Goal: Transaction & Acquisition: Purchase product/service

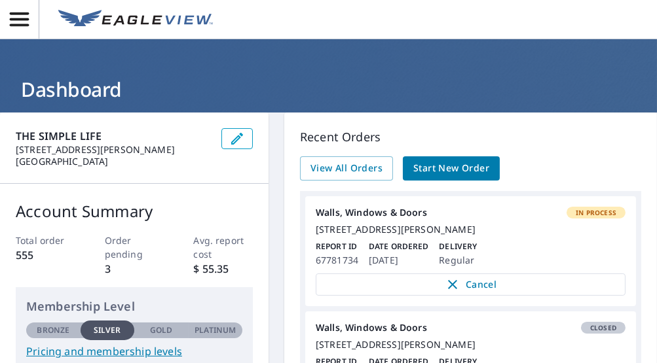
click at [426, 170] on span "Start New Order" at bounding box center [451, 168] width 76 height 16
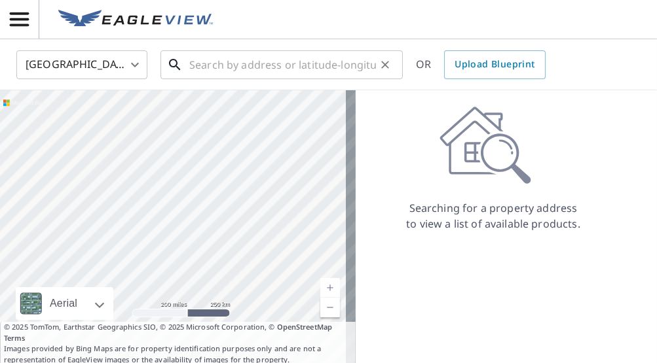
click at [288, 73] on input "text" at bounding box center [282, 64] width 187 height 37
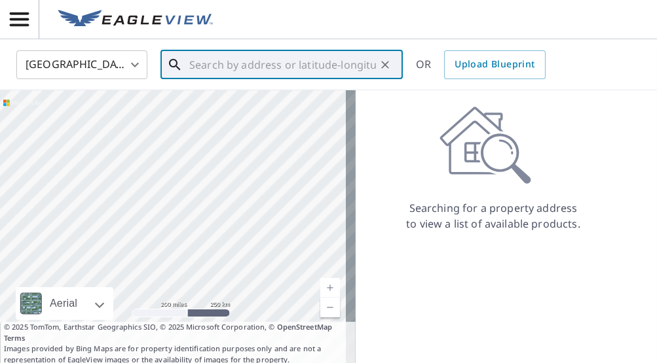
paste input "[STREET_ADDRESS]"
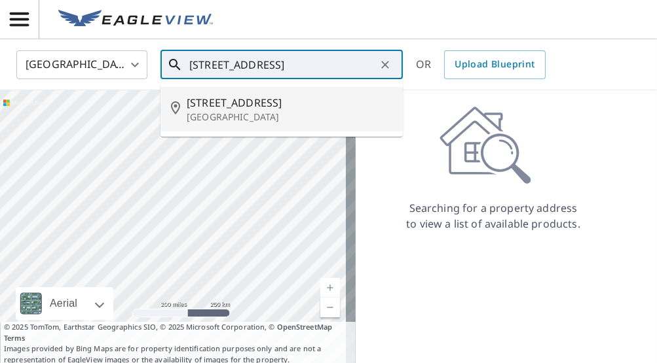
click at [247, 109] on span "[STREET_ADDRESS]" at bounding box center [290, 103] width 206 height 16
type input "[STREET_ADDRESS]"
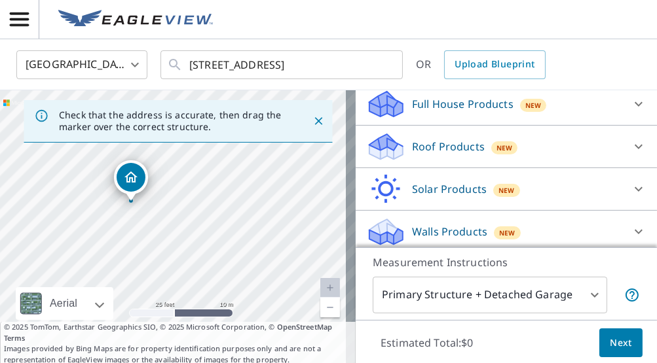
scroll to position [147, 0]
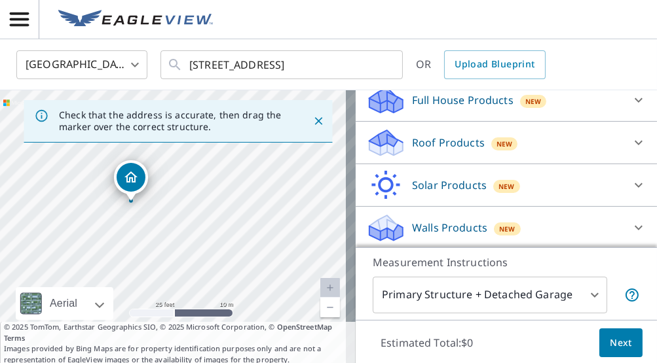
click at [630, 141] on icon at bounding box center [638, 143] width 16 height 16
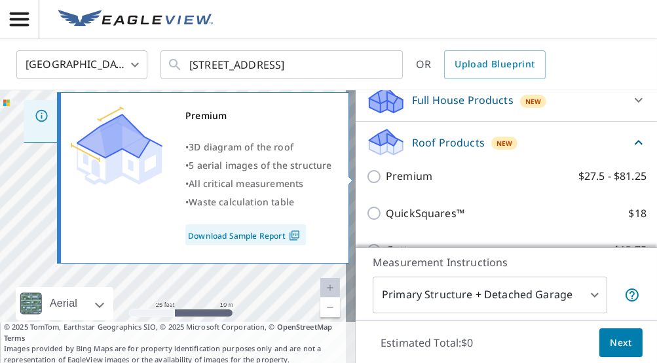
click at [372, 175] on input "Premium $27.5 - $81.25" at bounding box center [376, 177] width 20 height 16
checkbox input "true"
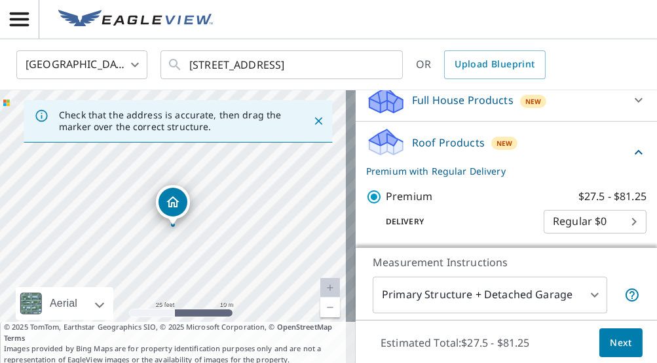
click at [614, 346] on span "Next" at bounding box center [620, 343] width 22 height 16
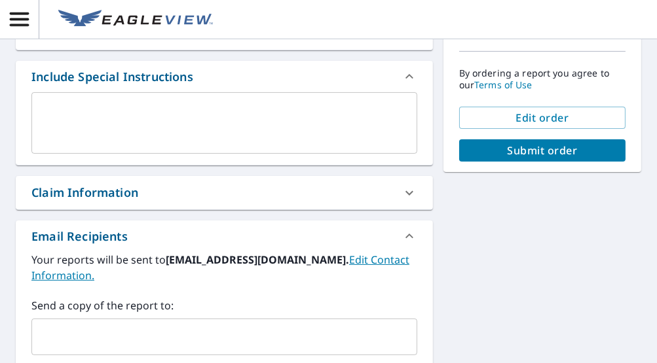
scroll to position [364, 0]
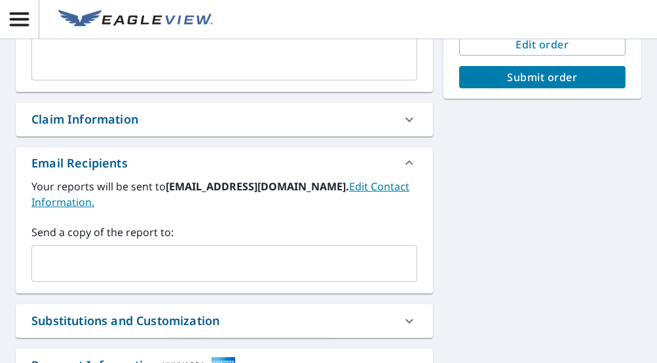
click at [112, 253] on input "text" at bounding box center [214, 263] width 354 height 25
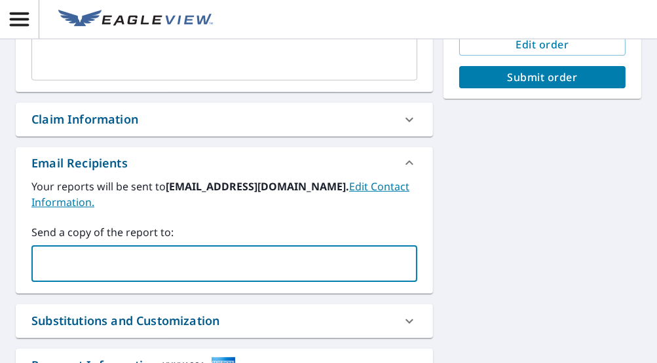
type input "[EMAIL_ADDRESS][DOMAIN_NAME]"
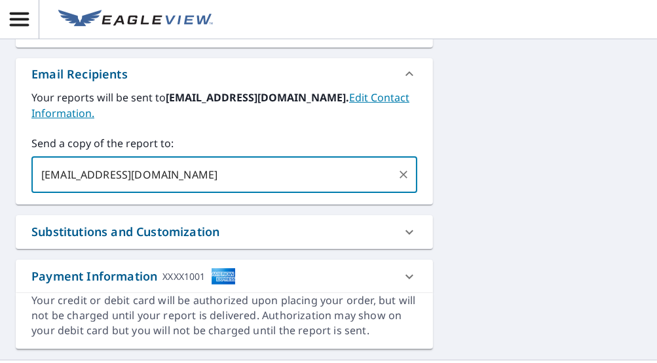
scroll to position [492, 0]
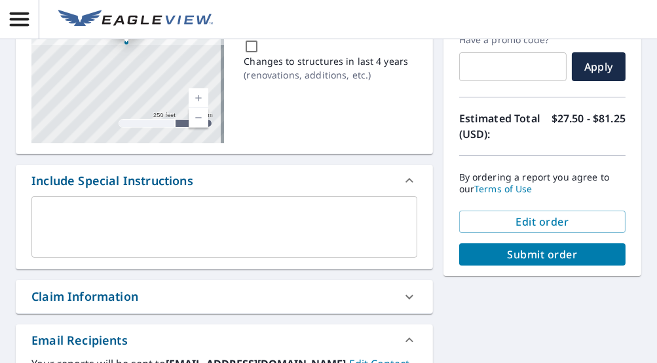
scroll to position [192, 0]
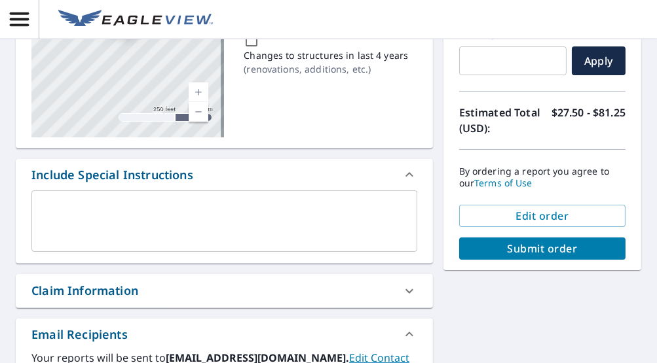
click at [511, 247] on span "Submit order" at bounding box center [541, 249] width 145 height 14
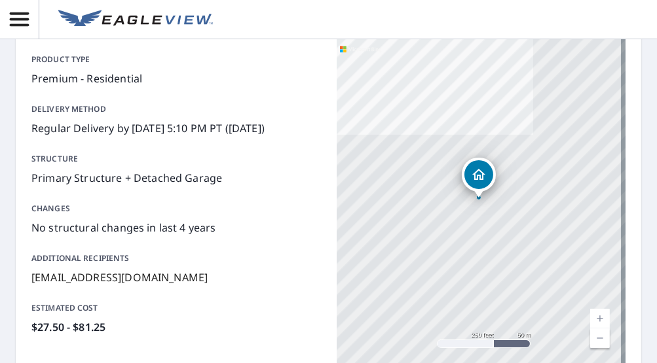
scroll to position [116, 0]
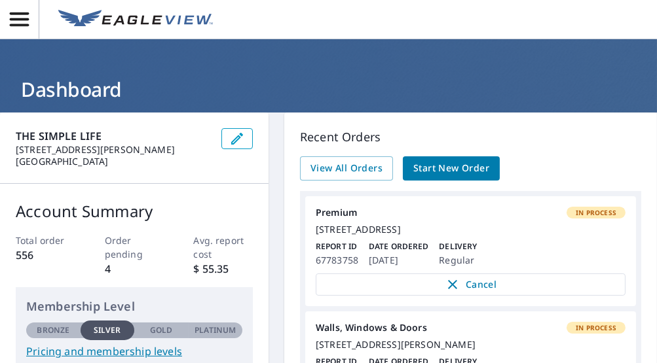
click at [433, 173] on span "Start New Order" at bounding box center [451, 168] width 76 height 16
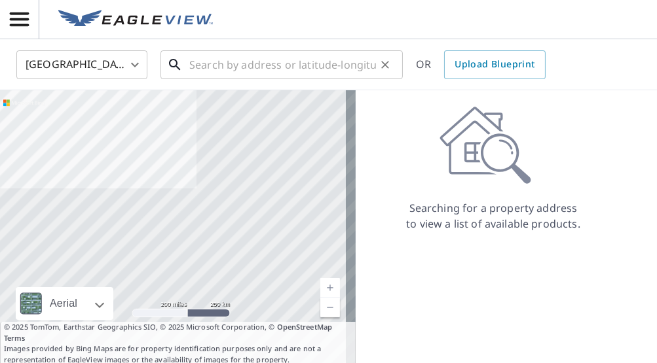
click at [246, 74] on input "text" at bounding box center [282, 64] width 187 height 37
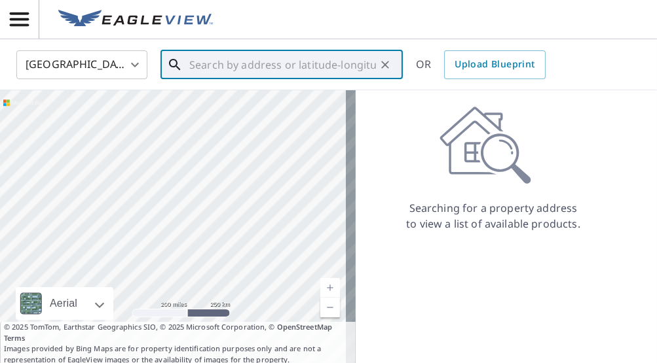
paste input "631 E Hickory"
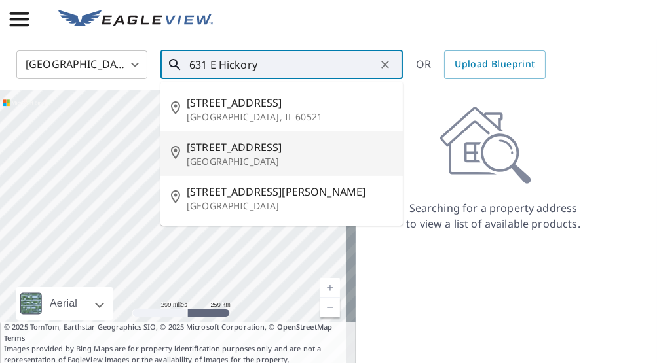
click at [272, 150] on span "631 E Hickory St" at bounding box center [290, 147] width 206 height 16
type input "631 E Hickory St Kankakee, IL 60901"
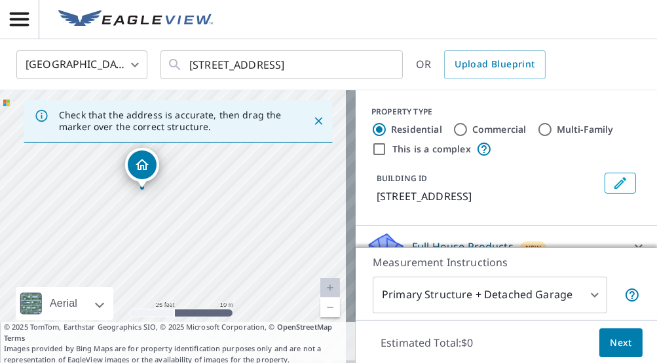
drag, startPoint x: 169, startPoint y: 226, endPoint x: 168, endPoint y: 156, distance: 70.1
click at [168, 156] on div "631 E Hickory St Kankakee, IL 60901" at bounding box center [177, 227] width 355 height 275
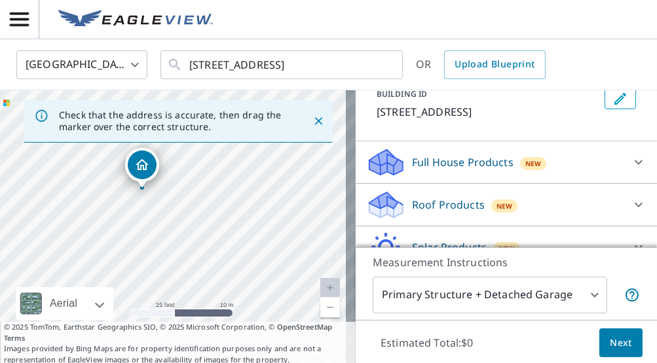
scroll to position [89, 0]
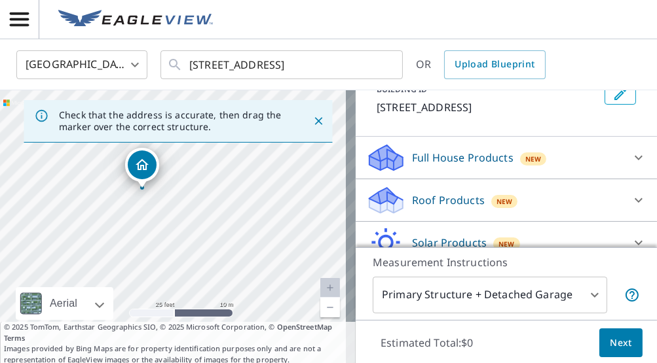
click at [630, 164] on icon at bounding box center [638, 158] width 16 height 16
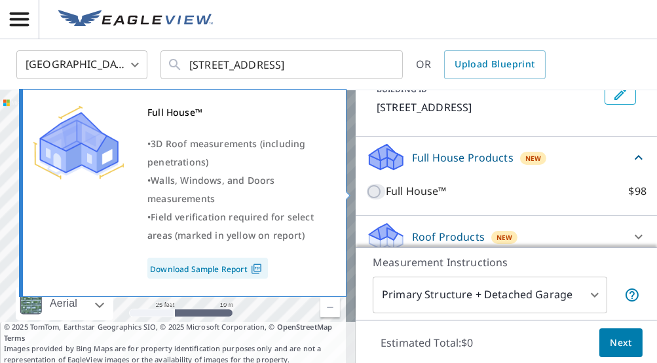
click at [372, 189] on input "Full House™ $98" at bounding box center [376, 192] width 20 height 16
checkbox input "true"
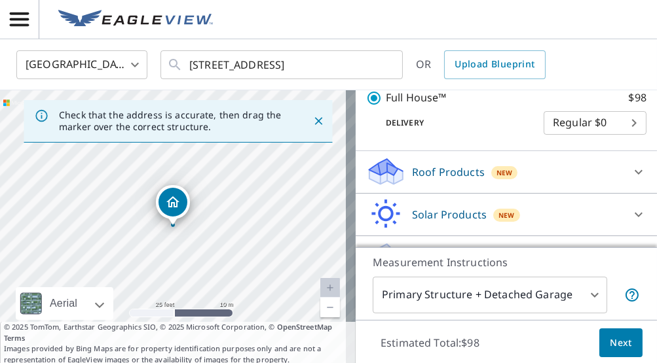
scroll to position [234, 0]
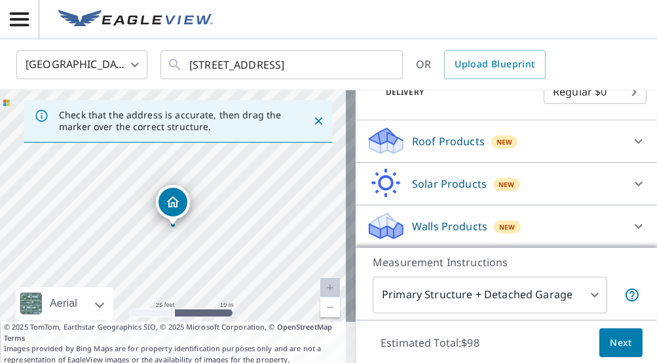
click at [609, 336] on span "Next" at bounding box center [620, 343] width 22 height 16
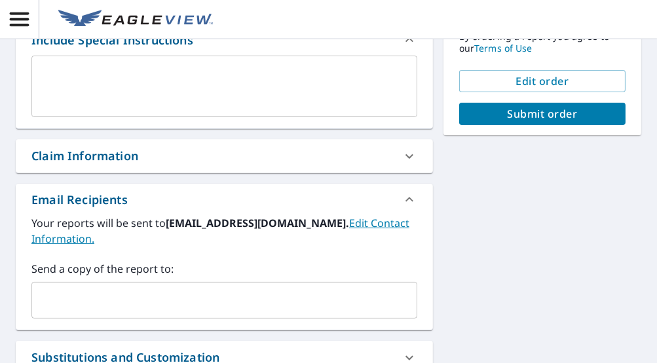
scroll to position [352, 0]
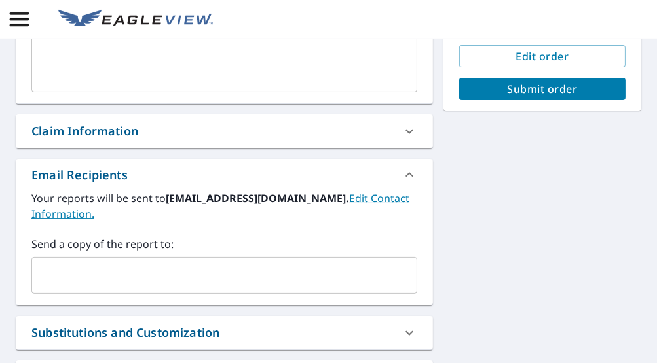
click at [97, 263] on input "text" at bounding box center [214, 275] width 354 height 25
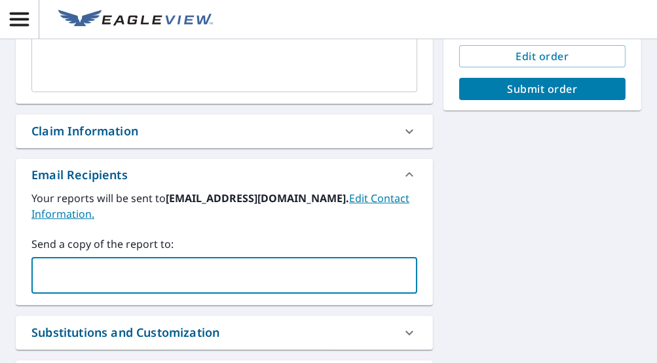
type input "[EMAIL_ADDRESS][DOMAIN_NAME]"
click at [508, 87] on span "Submit order" at bounding box center [541, 89] width 145 height 14
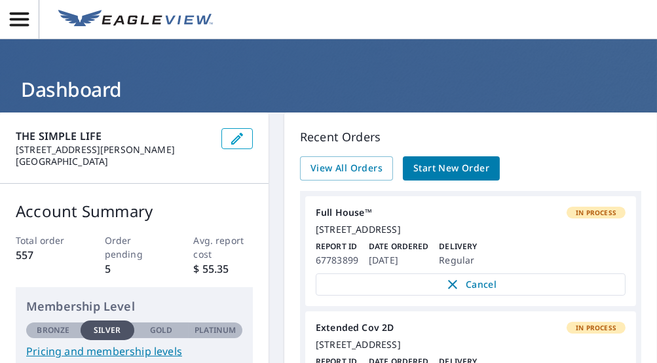
click at [434, 173] on span "Start New Order" at bounding box center [451, 168] width 76 height 16
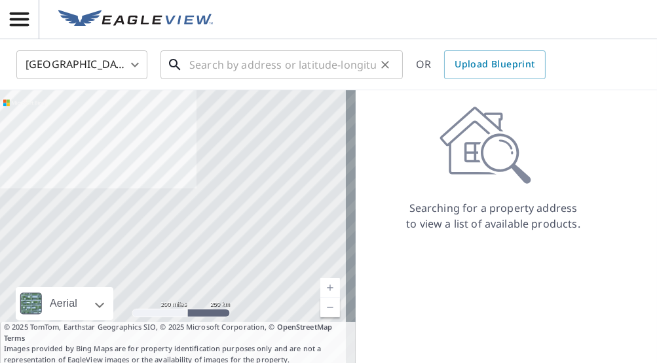
click at [277, 63] on input "text" at bounding box center [282, 64] width 187 height 37
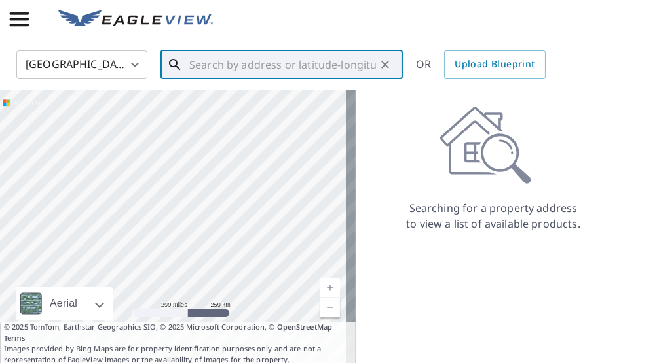
paste input "6554 S KOLIN AVE"
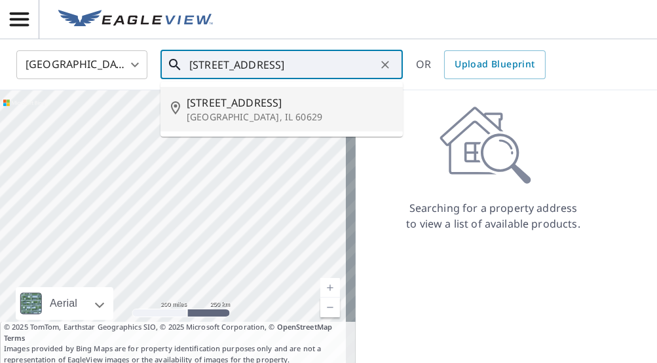
click at [236, 104] on span "6554 S Kolin Ave" at bounding box center [290, 103] width 206 height 16
type input "6554 S Kolin Ave Chicago, IL 60629"
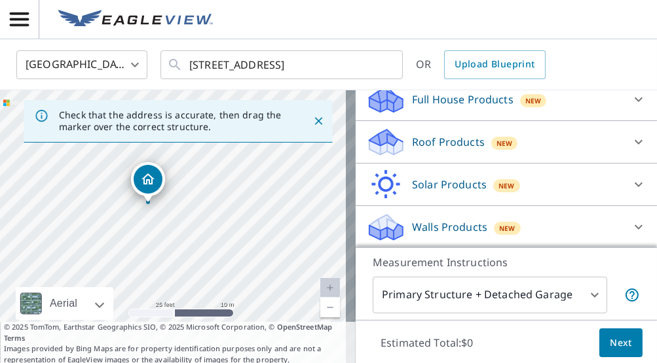
scroll to position [148, 0]
click at [622, 136] on div at bounding box center [637, 141] width 31 height 31
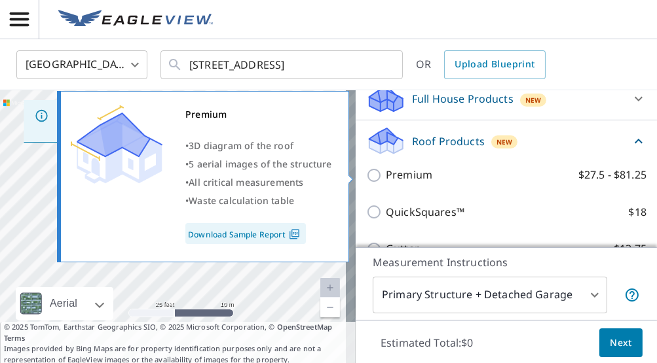
click at [367, 176] on input "Premium $27.5 - $81.25" at bounding box center [376, 176] width 20 height 16
checkbox input "true"
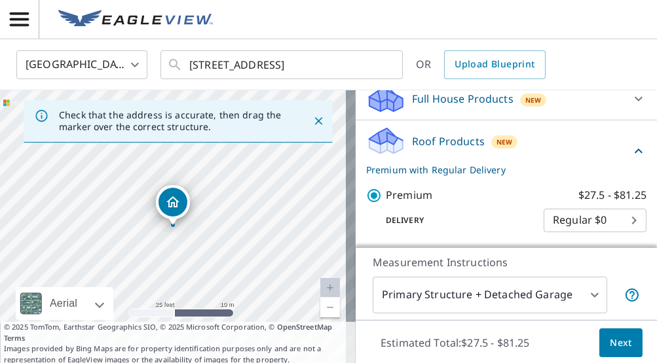
click at [610, 343] on span "Next" at bounding box center [620, 343] width 22 height 16
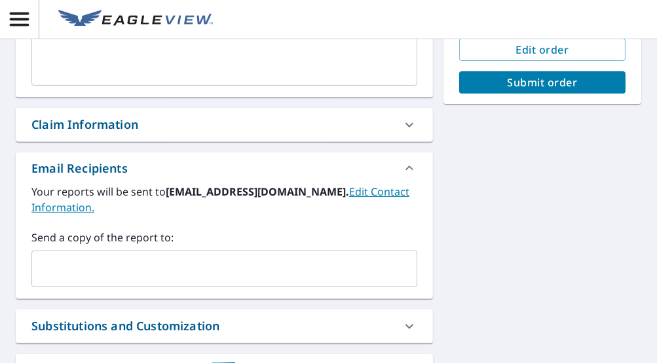
scroll to position [372, 0]
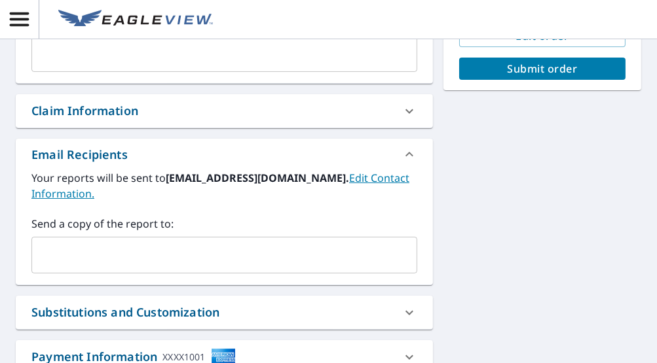
click at [134, 251] on input "text" at bounding box center [214, 255] width 354 height 25
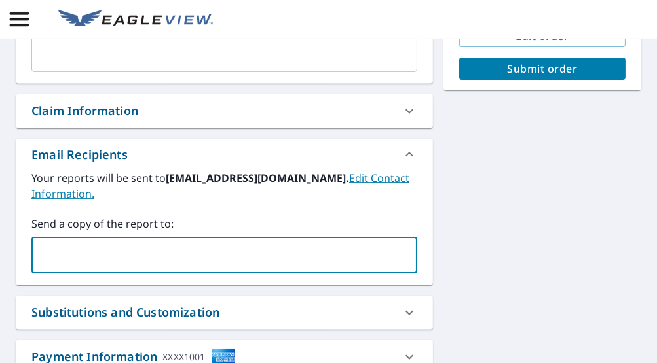
type input "[EMAIL_ADDRESS][DOMAIN_NAME]"
click at [482, 73] on span "Submit order" at bounding box center [541, 69] width 145 height 14
